Goal: Transaction & Acquisition: Download file/media

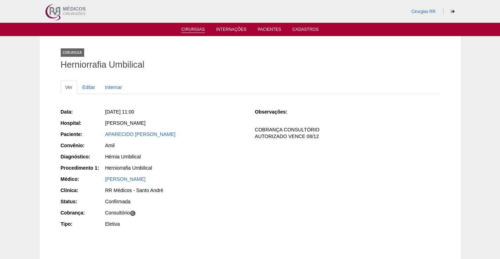
click at [195, 31] on link "Cirurgias" at bounding box center [193, 30] width 24 height 6
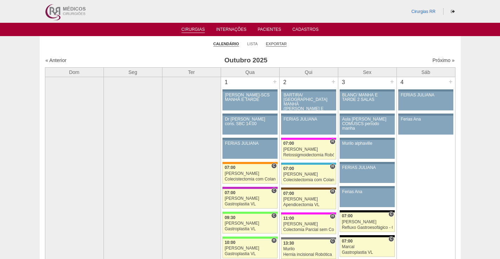
click at [279, 45] on link "Exportar" at bounding box center [276, 43] width 21 height 5
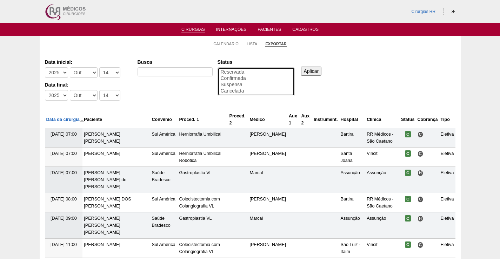
drag, startPoint x: 228, startPoint y: 78, endPoint x: 265, endPoint y: 79, distance: 36.8
select select "conf"
click at [230, 78] on option "Confirmada" at bounding box center [256, 78] width 72 height 6
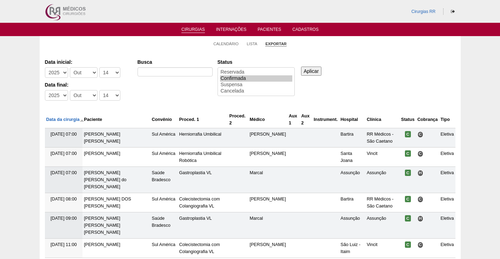
click at [316, 70] on input "Aplicar" at bounding box center [311, 71] width 21 height 9
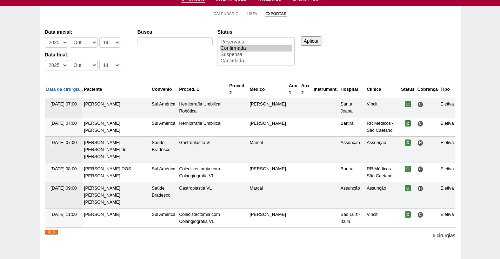
scroll to position [60, 0]
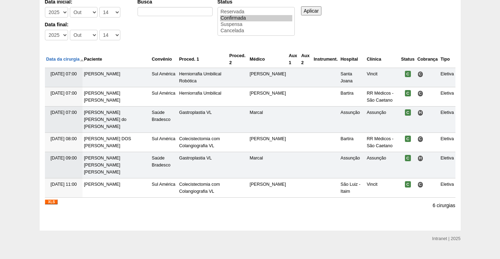
click at [50, 200] on img at bounding box center [51, 202] width 13 height 5
